Goal: Task Accomplishment & Management: Use online tool/utility

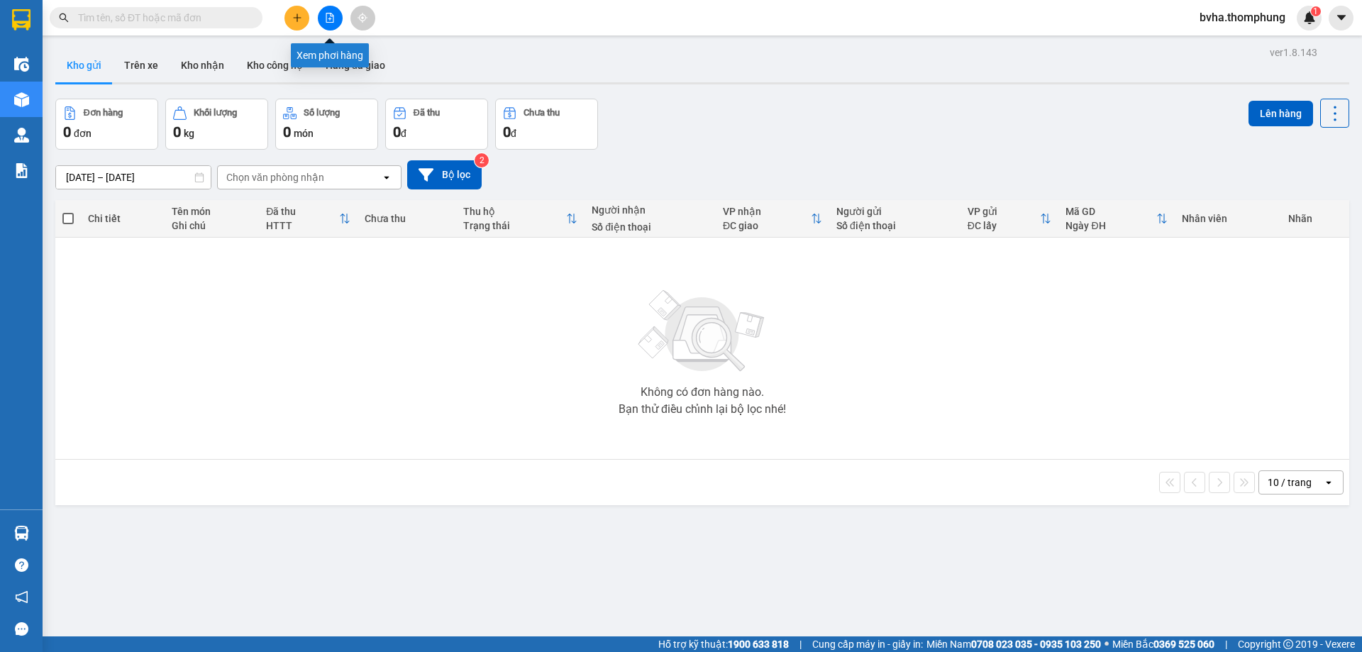
click at [331, 21] on icon "file-add" at bounding box center [330, 18] width 10 height 10
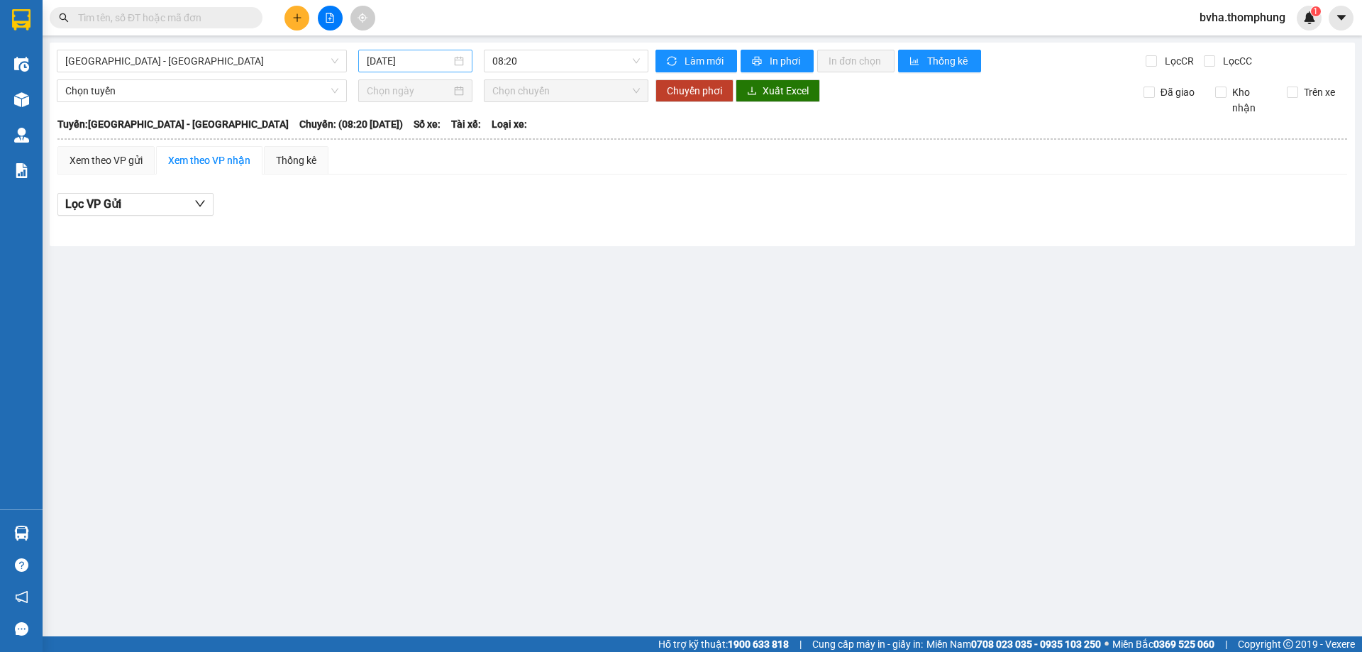
click at [423, 65] on input "[DATE]" at bounding box center [409, 61] width 84 height 16
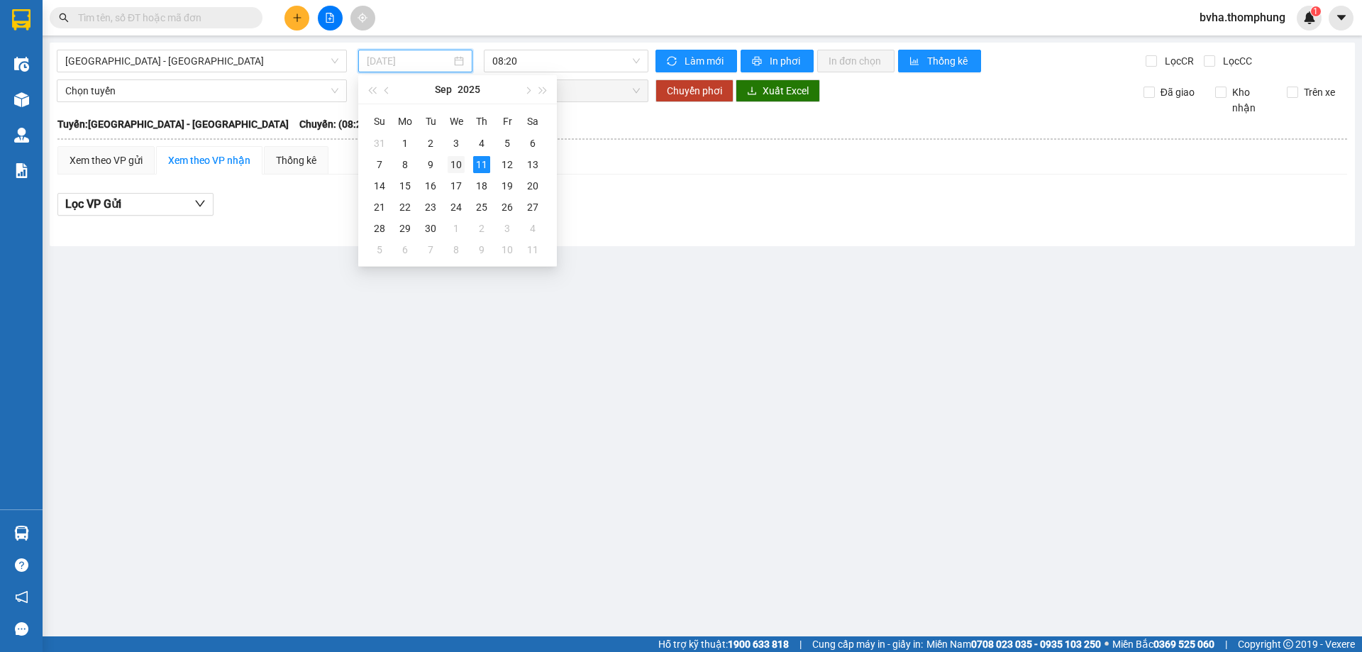
click at [457, 168] on div "10" at bounding box center [456, 164] width 17 height 17
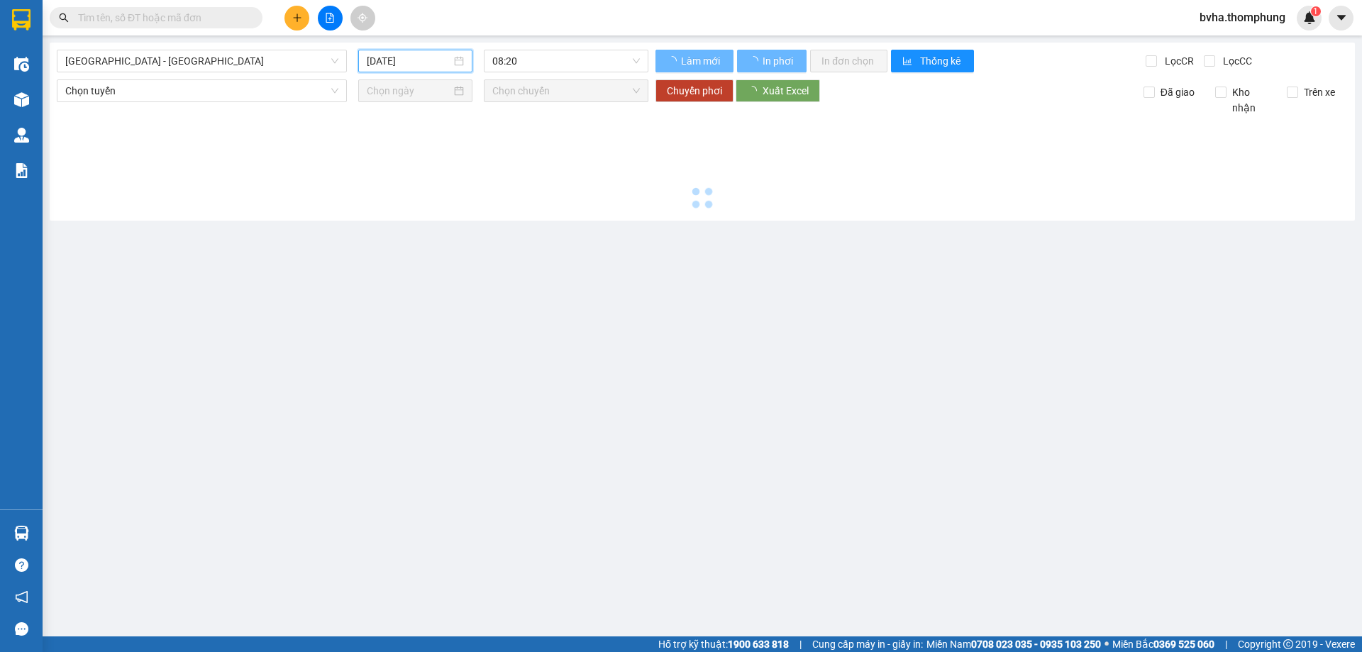
type input "[DATE]"
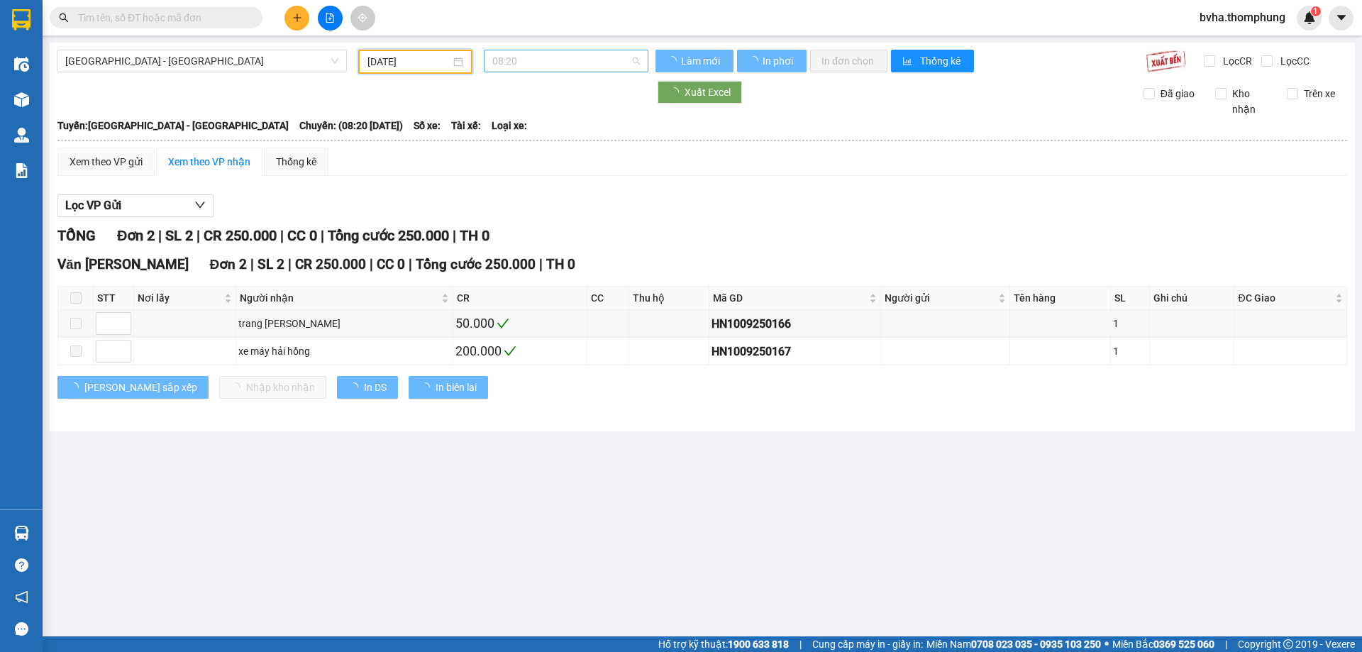
click at [562, 65] on span "08:20" at bounding box center [566, 60] width 148 height 21
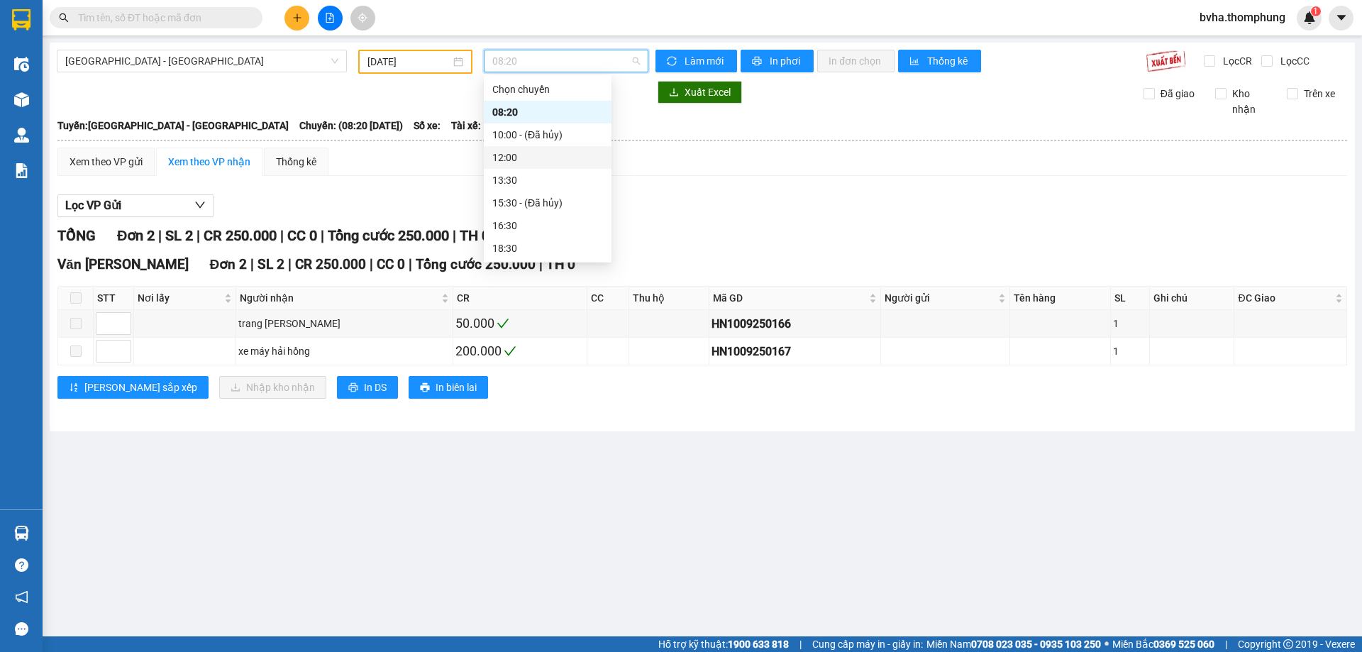
click at [529, 159] on div "12:00" at bounding box center [547, 158] width 111 height 16
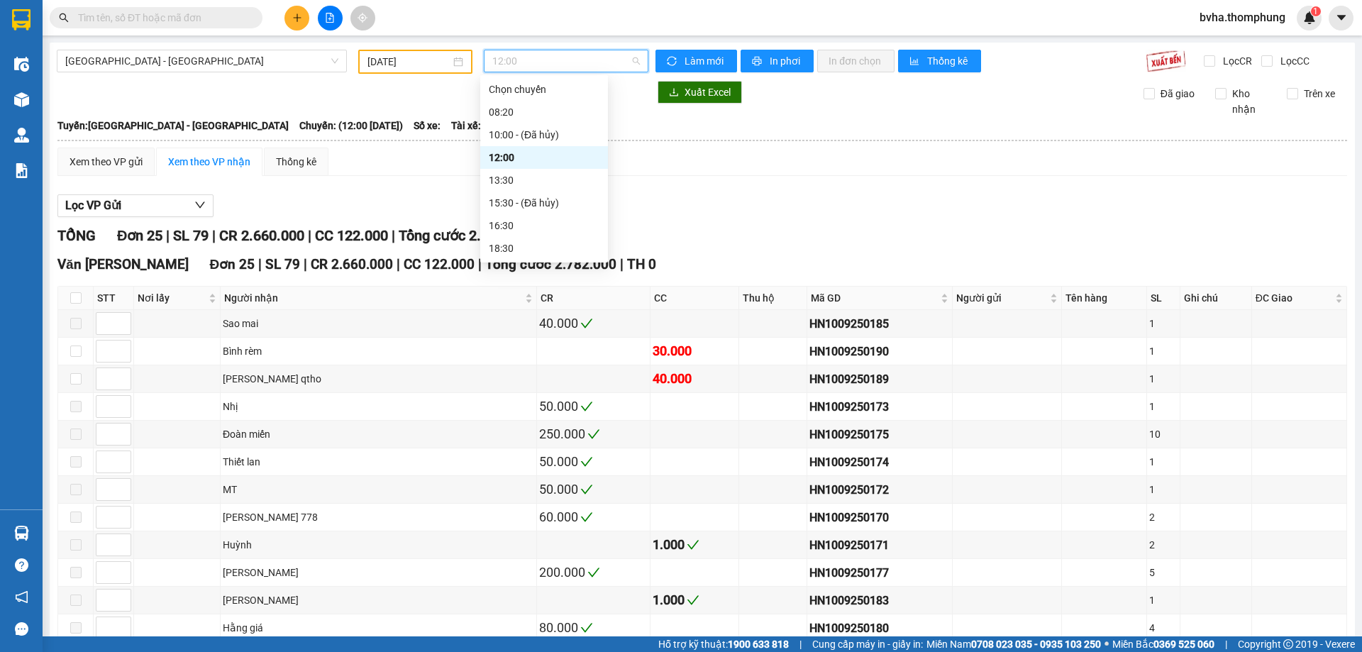
click at [581, 65] on span "12:00" at bounding box center [566, 60] width 148 height 21
click at [494, 185] on div "13:30" at bounding box center [544, 180] width 111 height 16
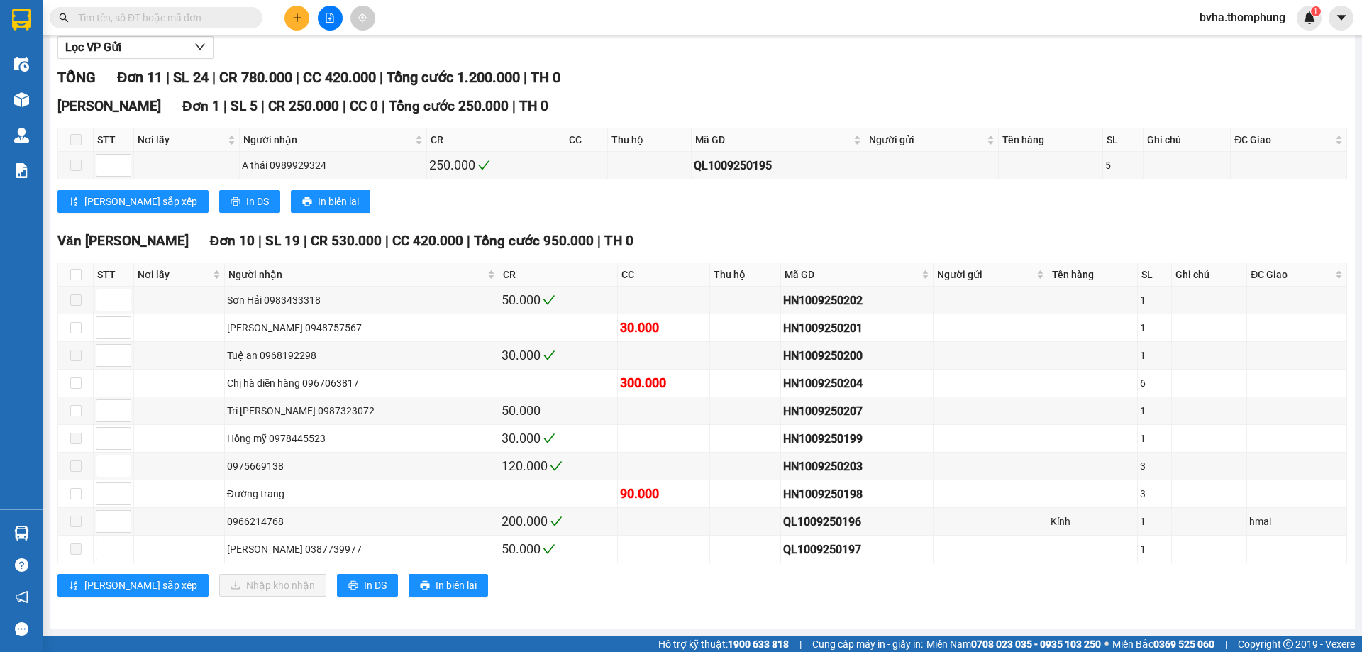
scroll to position [87, 0]
